Goal: Task Accomplishment & Management: Manage account settings

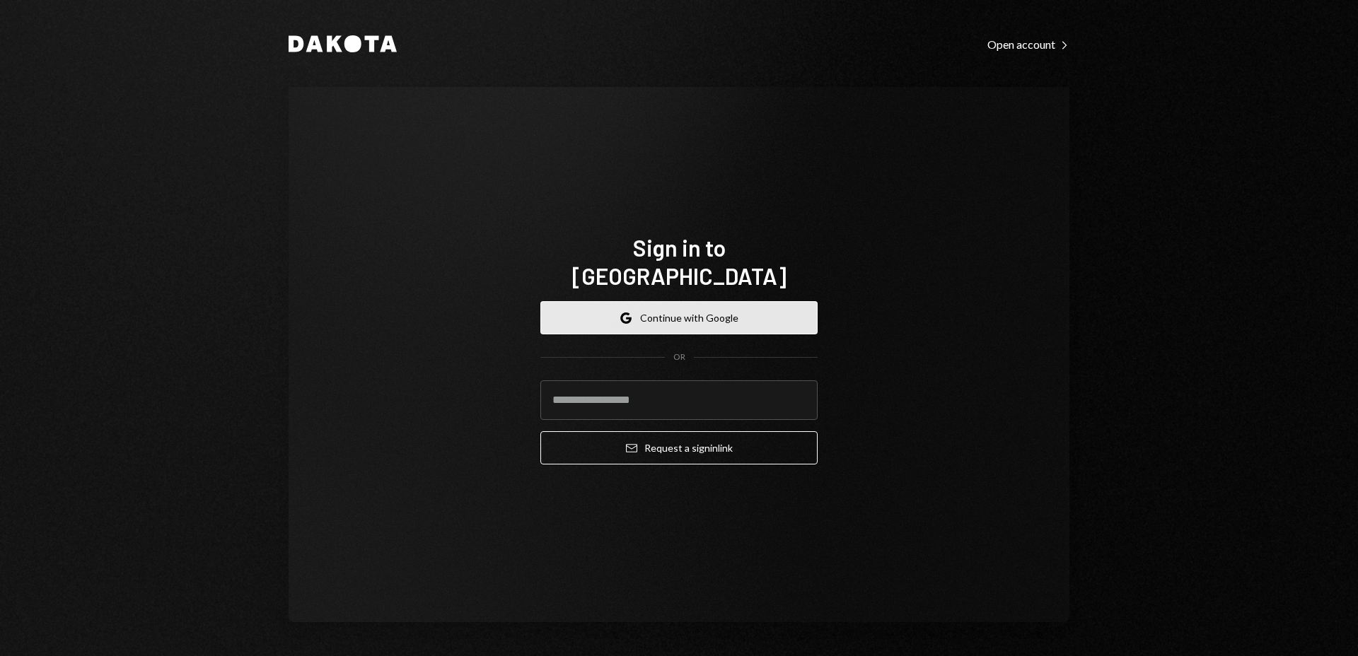
click at [708, 302] on button "Google Continue with Google" at bounding box center [678, 317] width 277 height 33
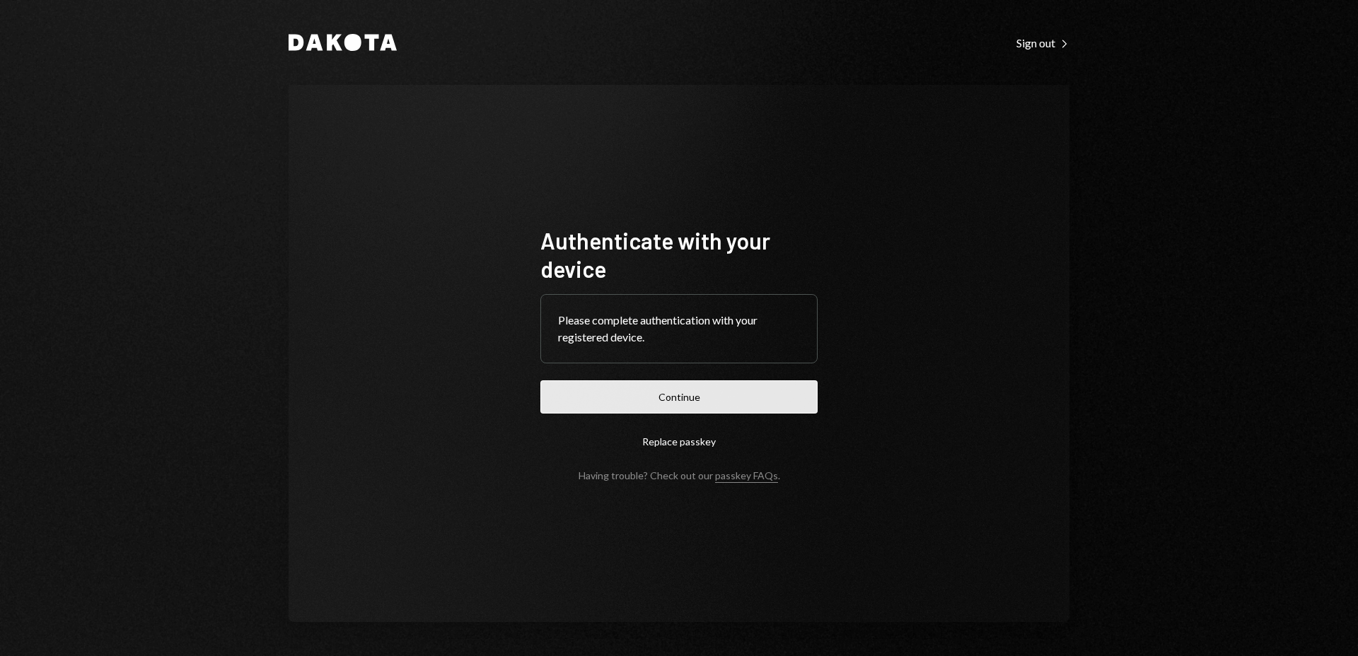
click at [675, 392] on button "Continue" at bounding box center [678, 396] width 277 height 33
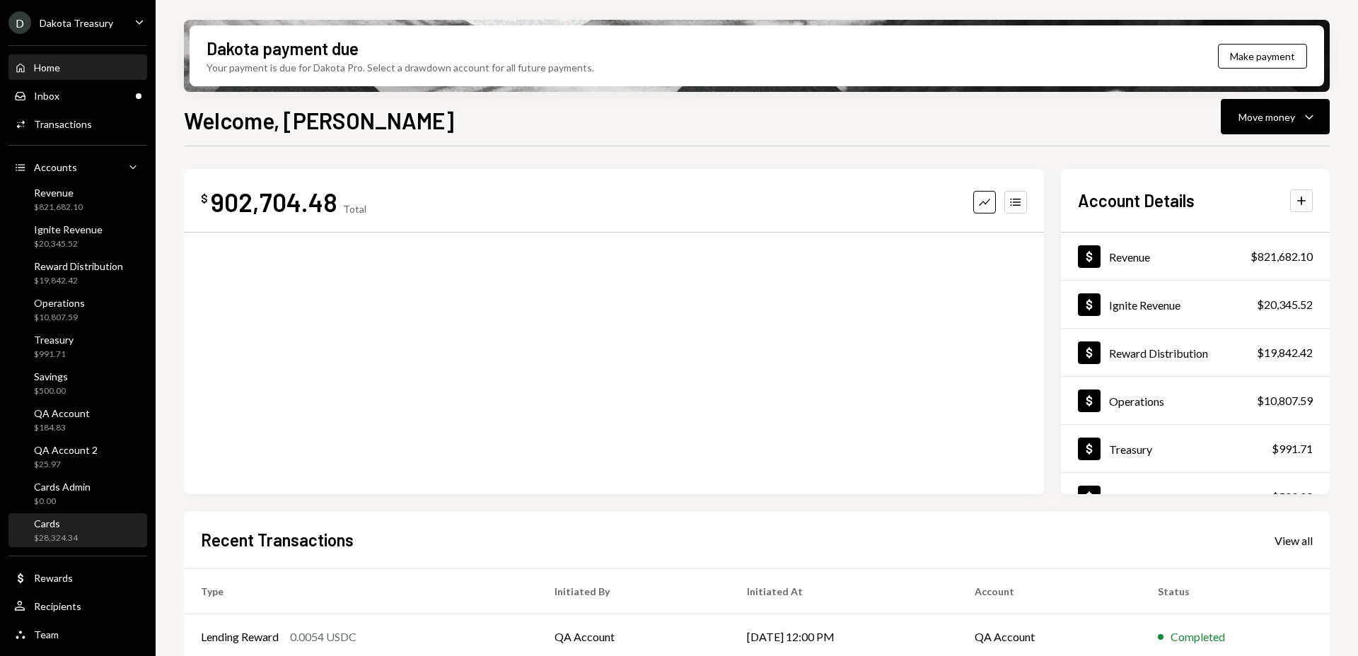
click at [65, 533] on div "$28,324.34" at bounding box center [56, 538] width 44 height 12
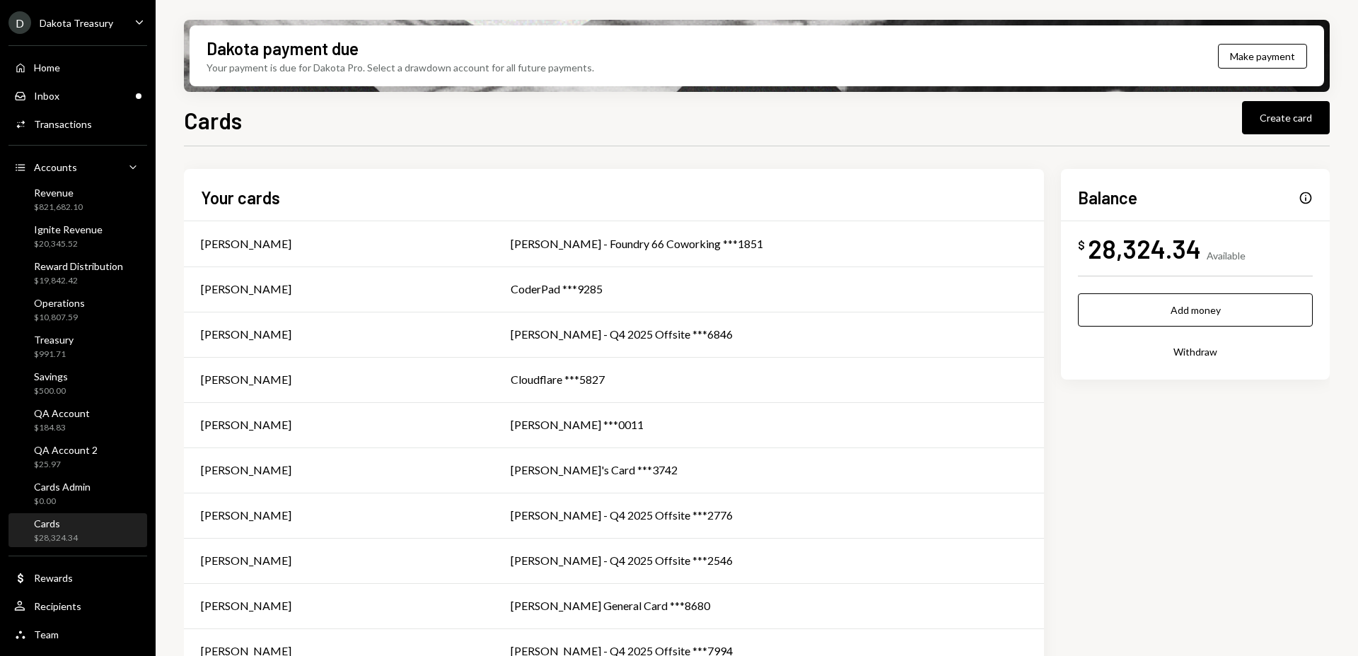
click at [111, 37] on div "Home Home Inbox Inbox Activities Transactions Accounts Accounts Caret Down Reve…" at bounding box center [78, 343] width 156 height 613
click at [111, 26] on div "Dakota Treasury" at bounding box center [77, 23] width 74 height 12
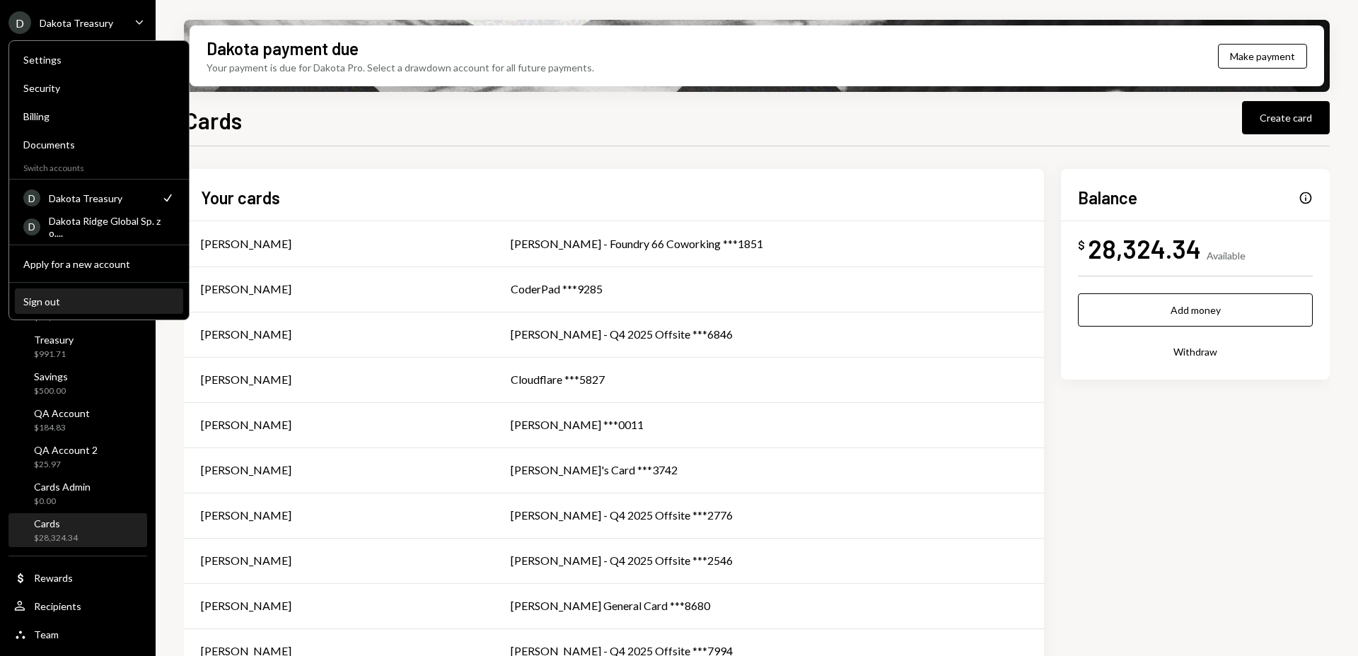
click at [112, 301] on div "Sign out" at bounding box center [98, 302] width 151 height 12
